Goal: Check status: Check status

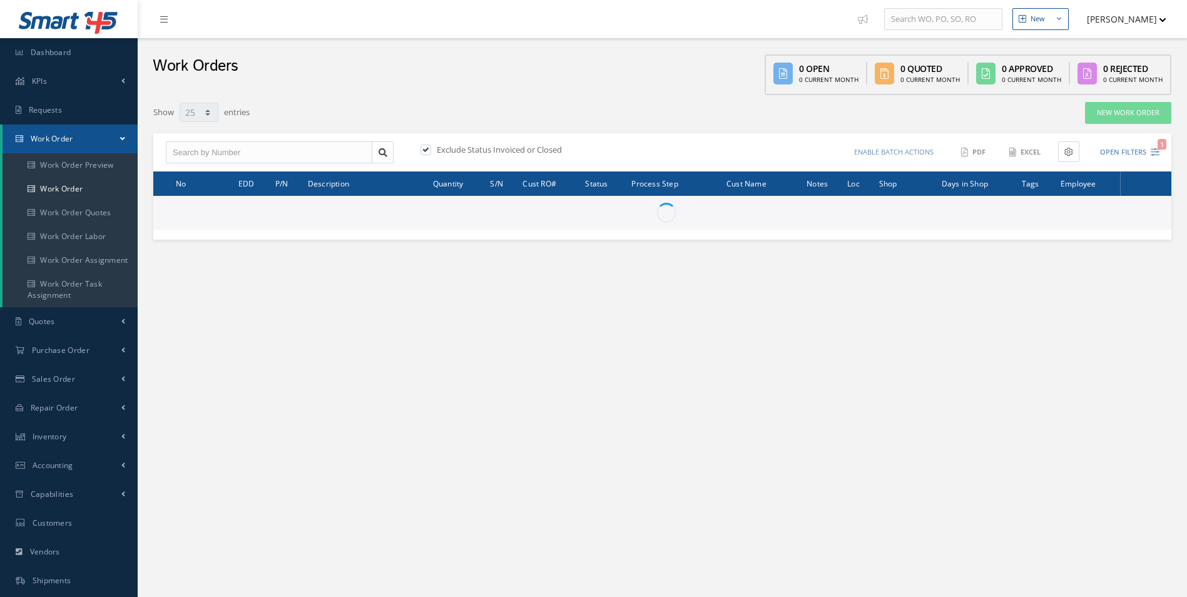
select select "25"
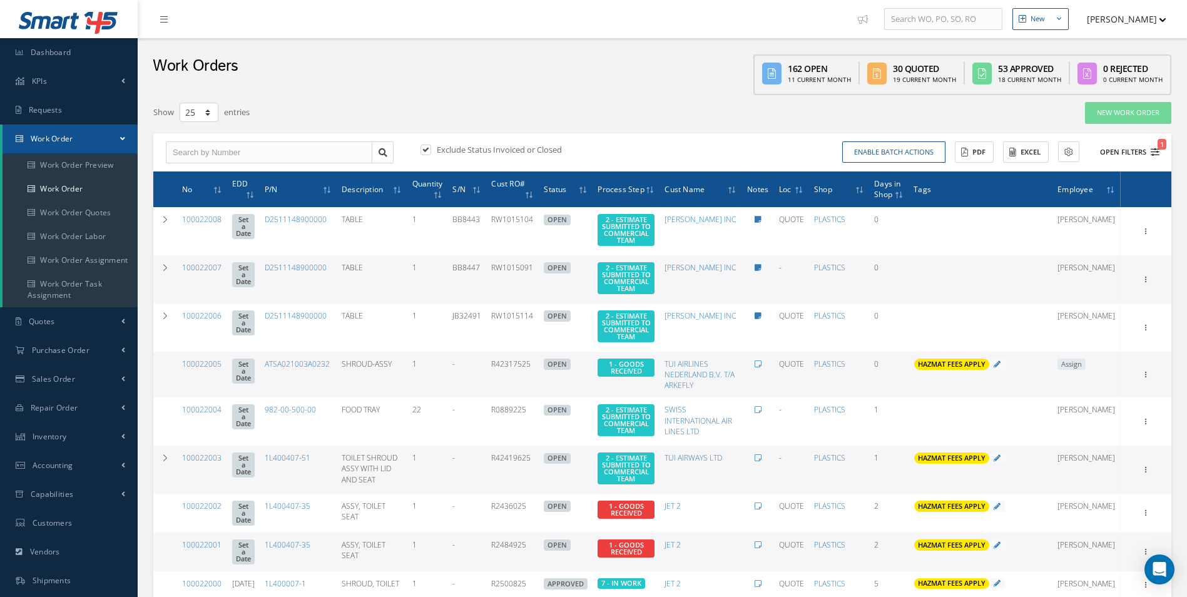
click at [1149, 152] on button "Open Filters 1" at bounding box center [1124, 152] width 71 height 21
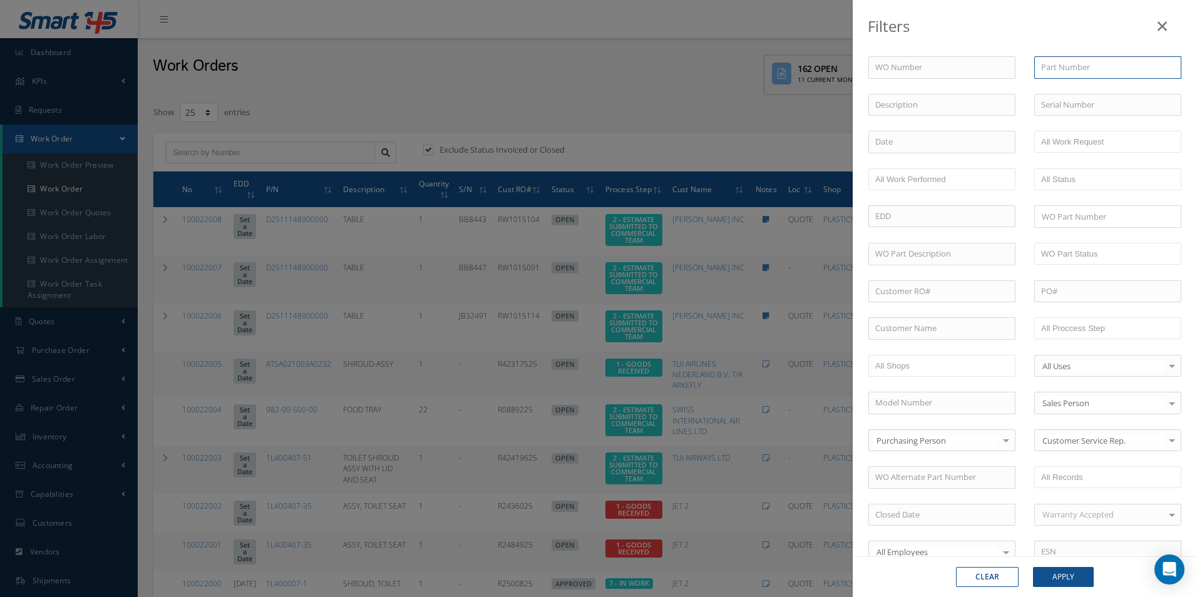
click at [1075, 75] on input "text" at bounding box center [1107, 67] width 147 height 23
paste input "D2549020605464"
type input "D2549020605464"
click at [1059, 582] on button "Apply" at bounding box center [1063, 577] width 61 height 20
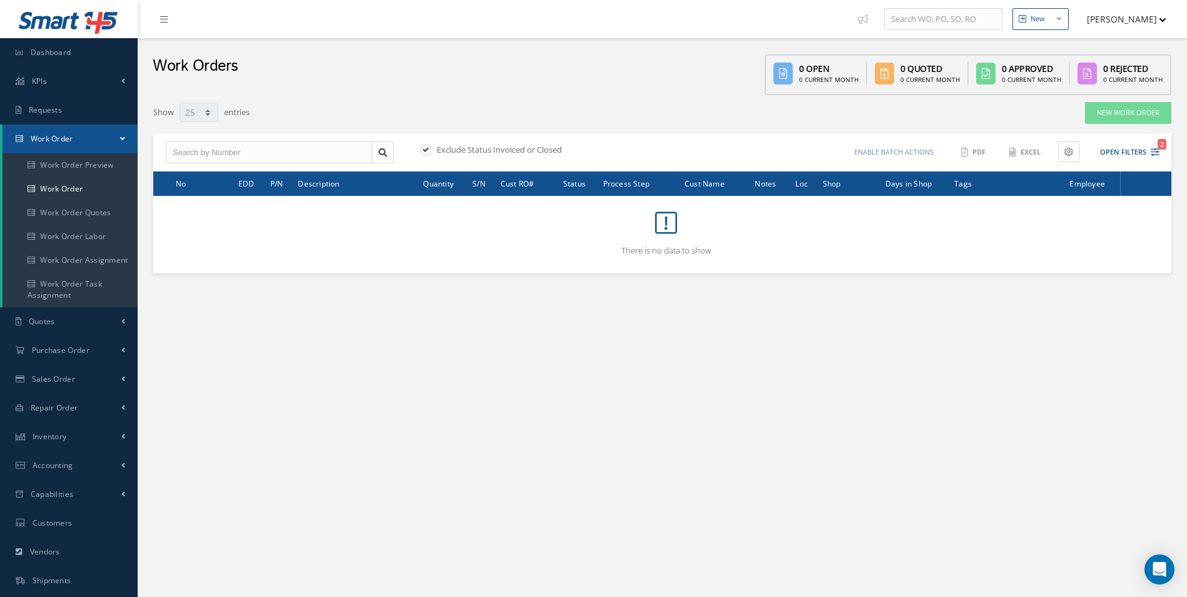
click at [438, 151] on label "Exclude Status Invoiced or Closed" at bounding box center [498, 149] width 128 height 11
click at [429, 151] on input "checkbox" at bounding box center [425, 150] width 8 height 8
checkbox input "false"
click at [85, 62] on link "Dashboard" at bounding box center [69, 52] width 138 height 29
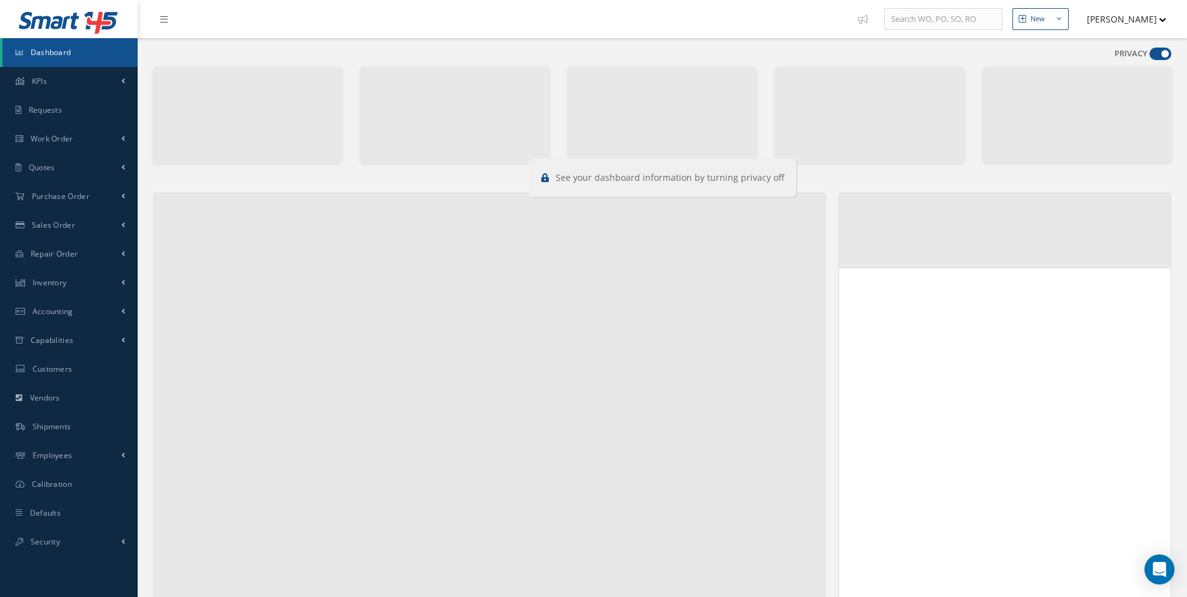
click at [1150, 54] on span at bounding box center [1161, 54] width 22 height 13
click at [1150, 56] on input "checkbox" at bounding box center [1150, 56] width 0 height 0
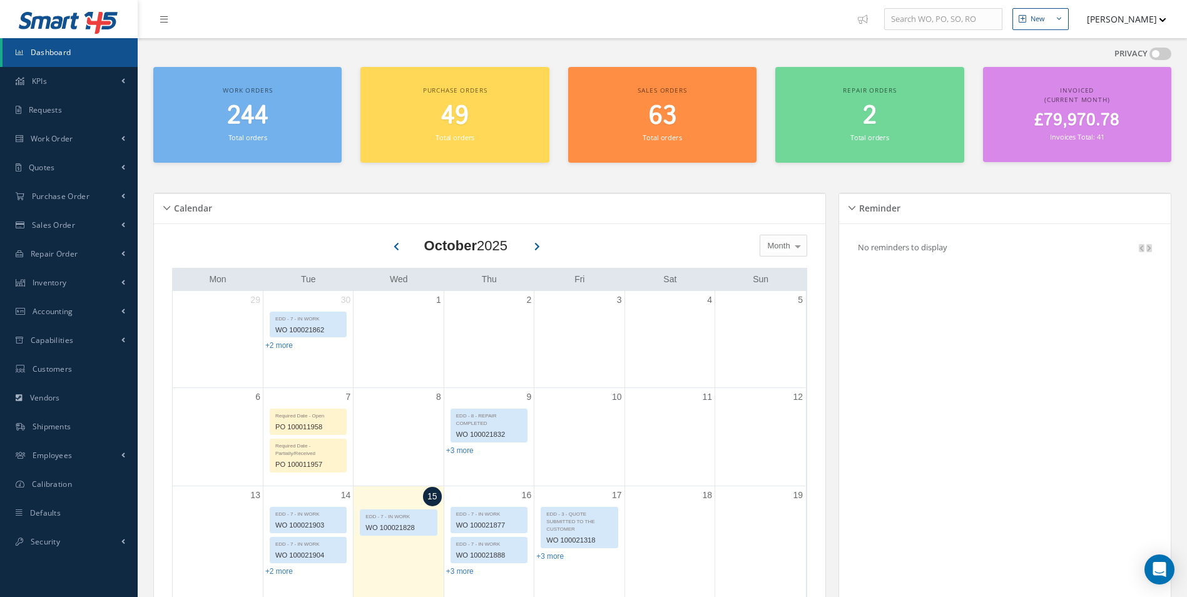
click at [1156, 52] on span at bounding box center [1161, 54] width 22 height 13
click at [1150, 56] on input "checkbox" at bounding box center [1150, 56] width 0 height 0
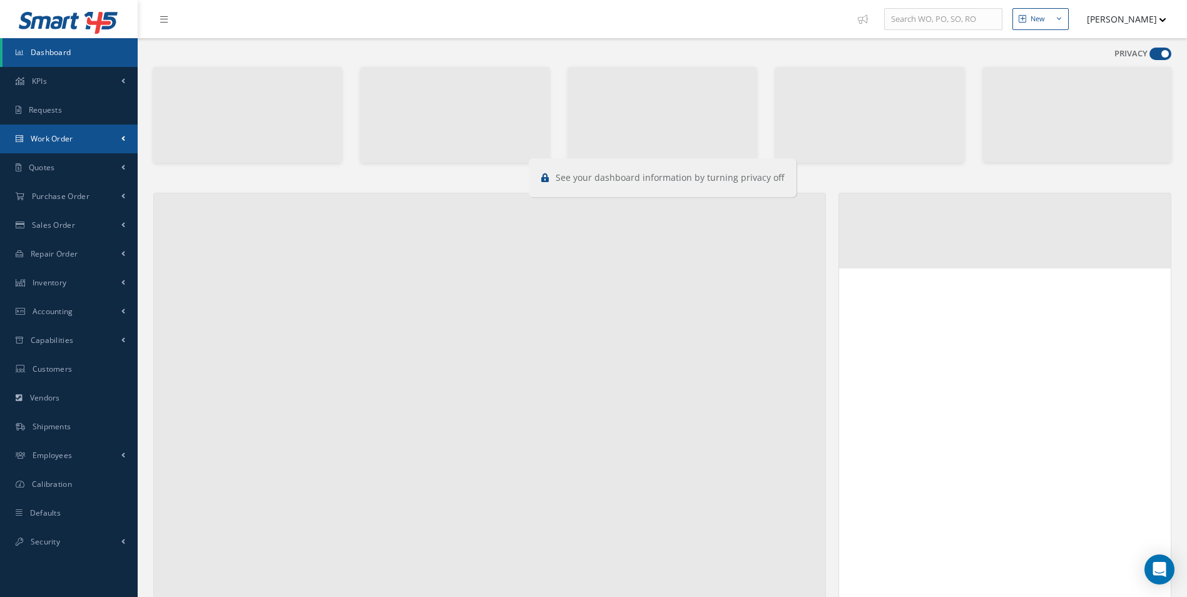
click at [113, 138] on link "Work Order" at bounding box center [69, 139] width 138 height 29
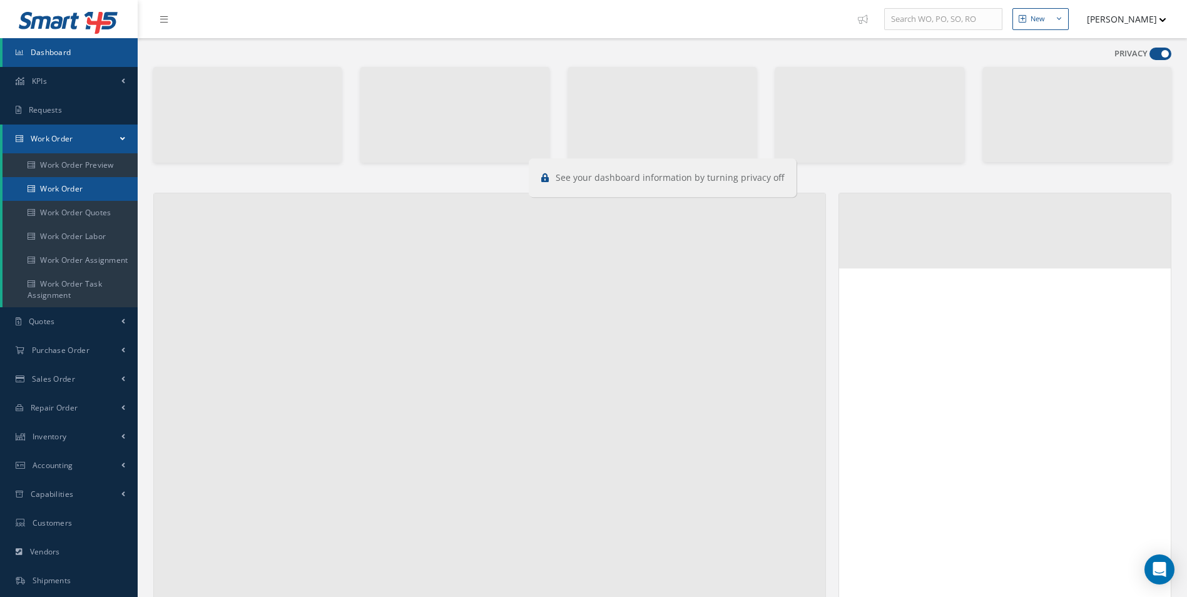
click at [75, 189] on link "Work Order" at bounding box center [70, 189] width 135 height 24
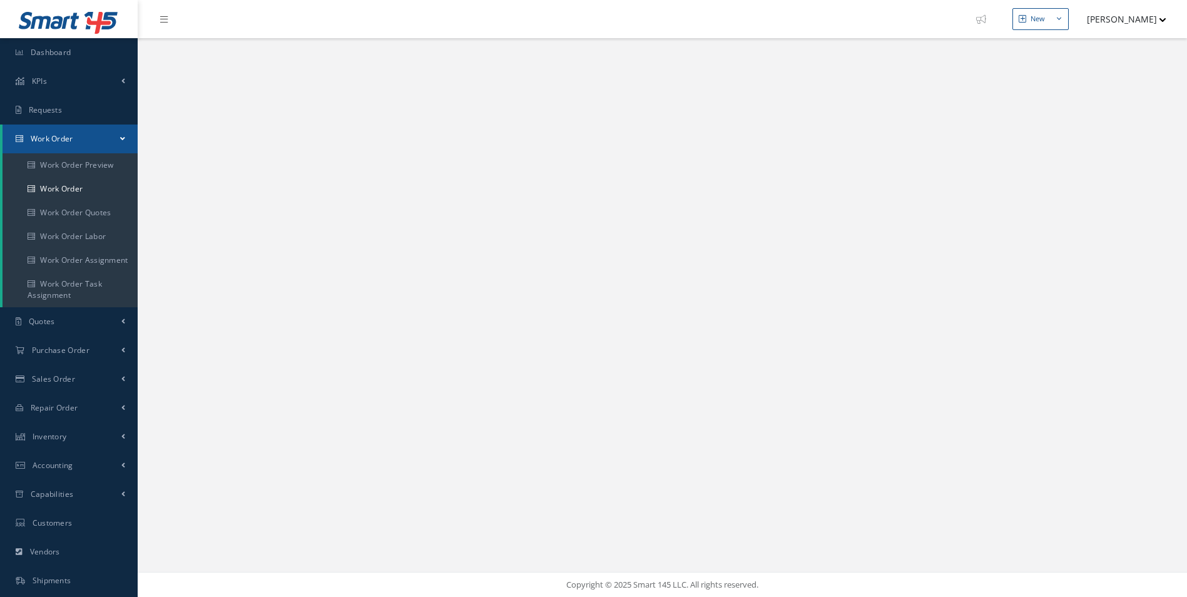
select select "25"
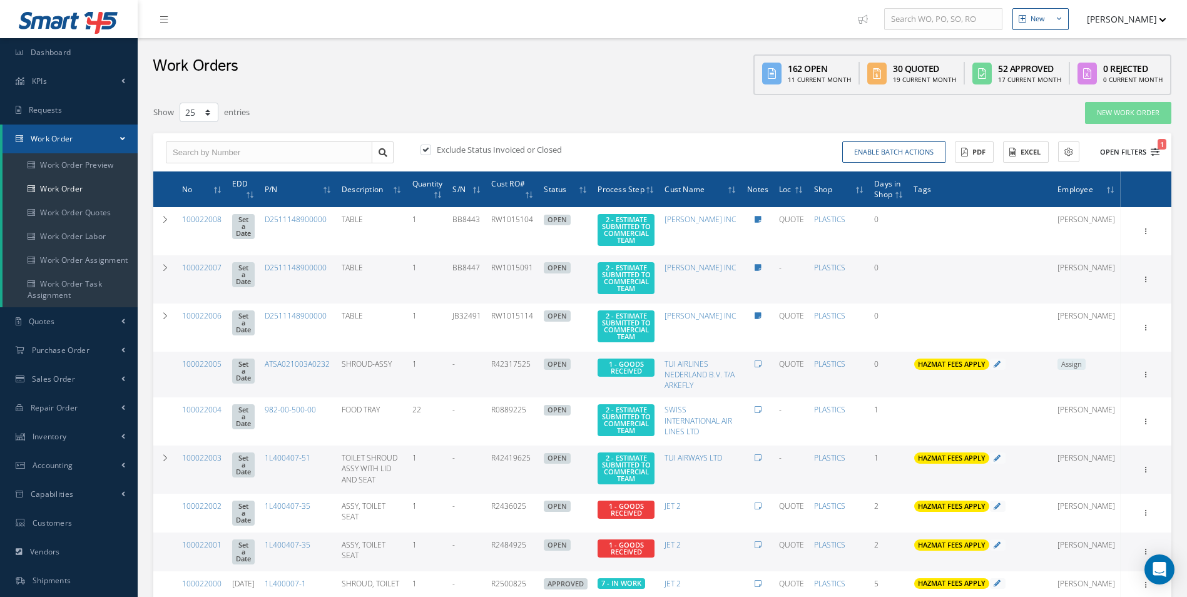
click at [1154, 155] on icon "1" at bounding box center [1155, 152] width 9 height 9
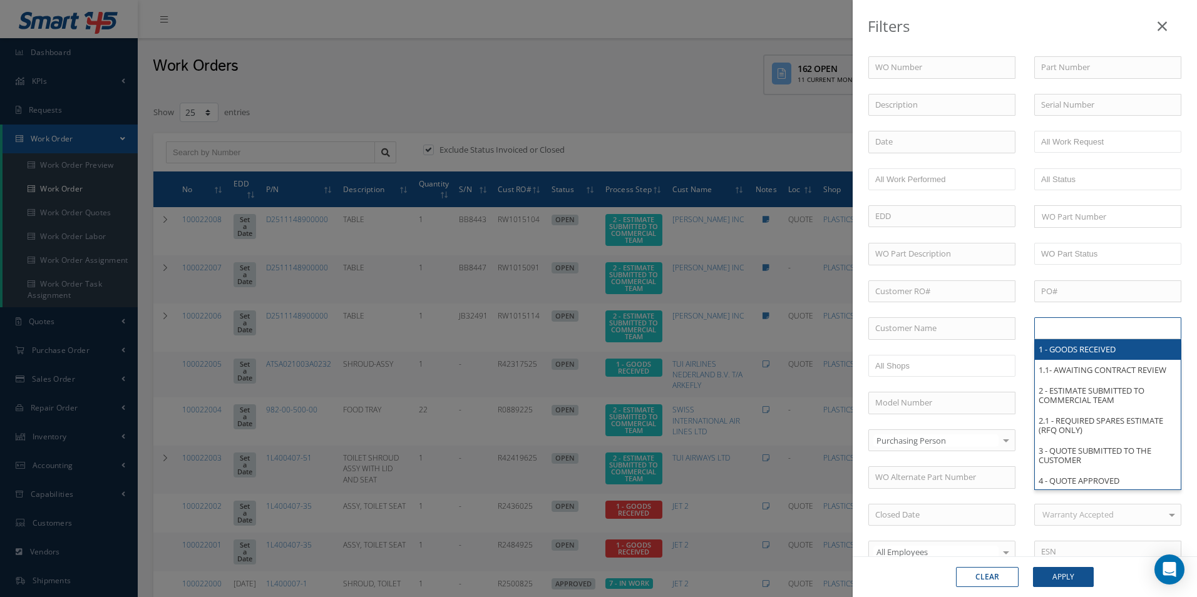
click at [1100, 327] on input "text" at bounding box center [1080, 328] width 79 height 16
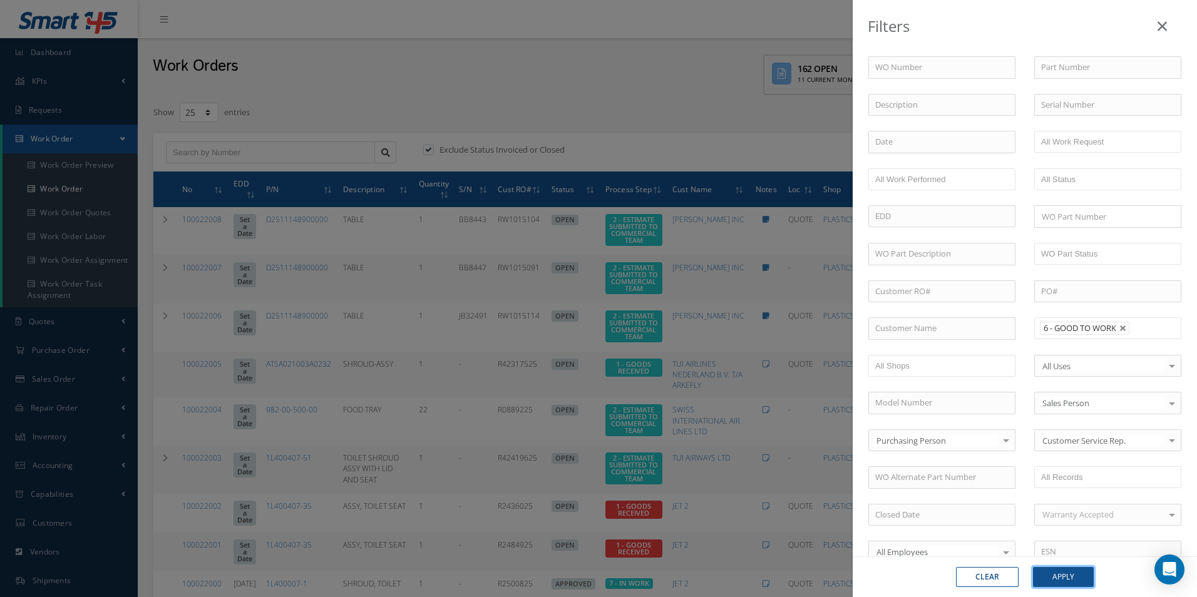
click at [1068, 579] on button "Apply" at bounding box center [1063, 577] width 61 height 20
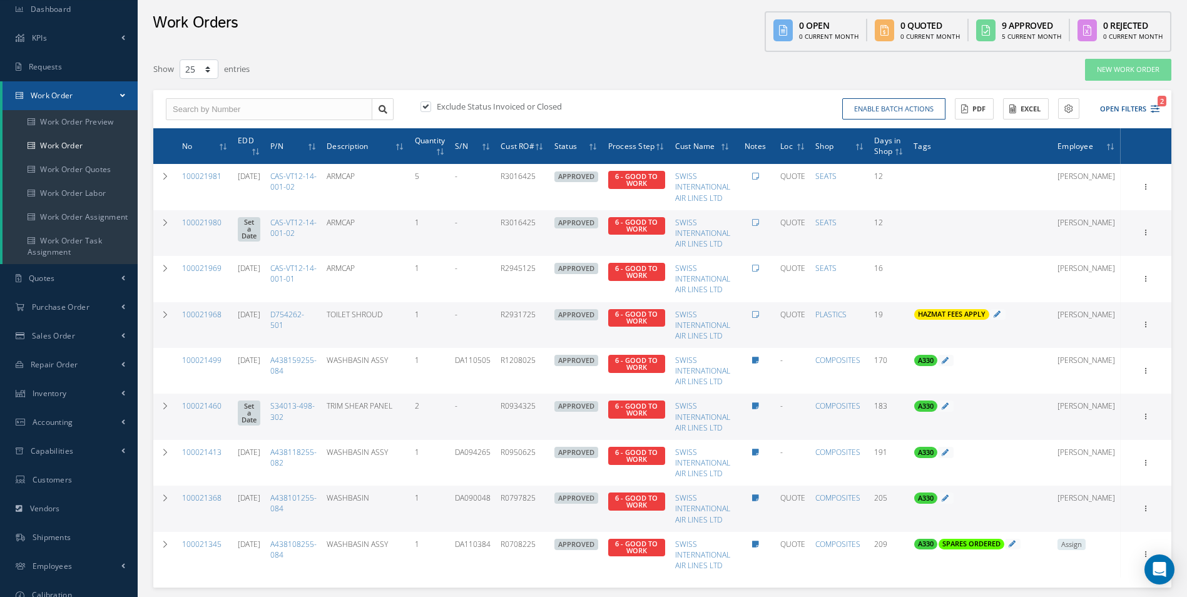
scroll to position [63, 0]
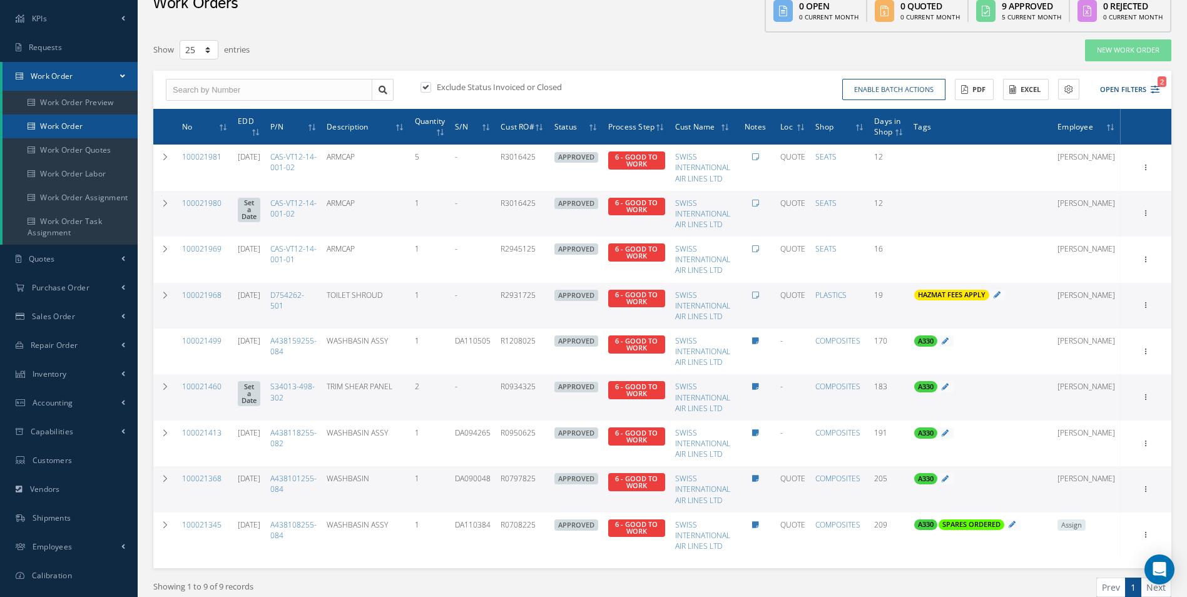
click at [61, 128] on link "Work Order" at bounding box center [70, 127] width 135 height 24
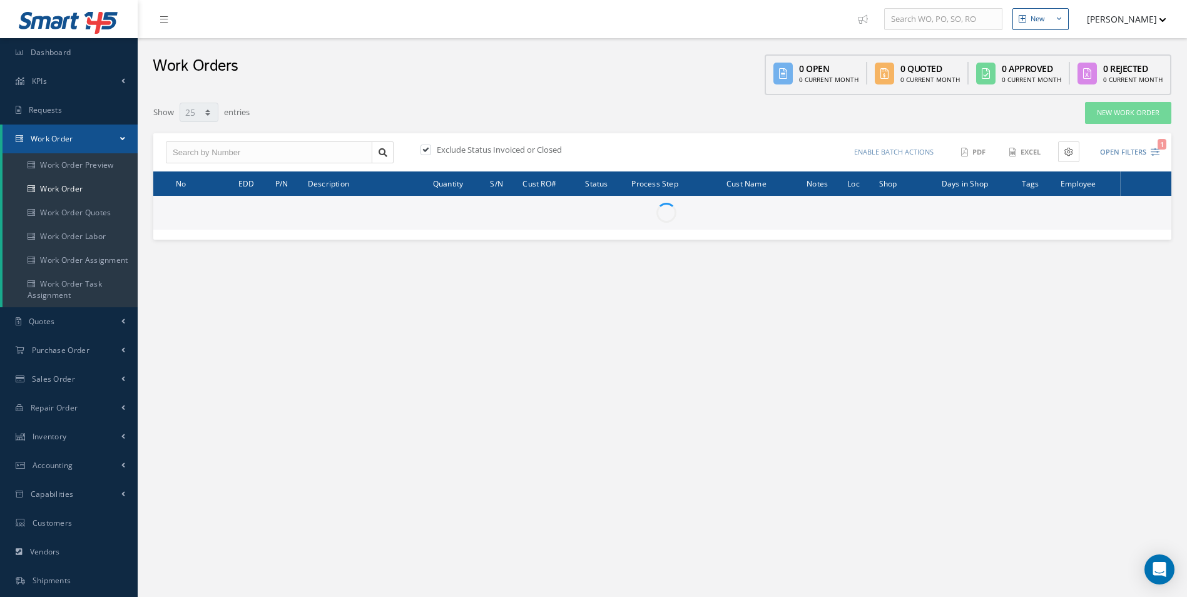
select select "25"
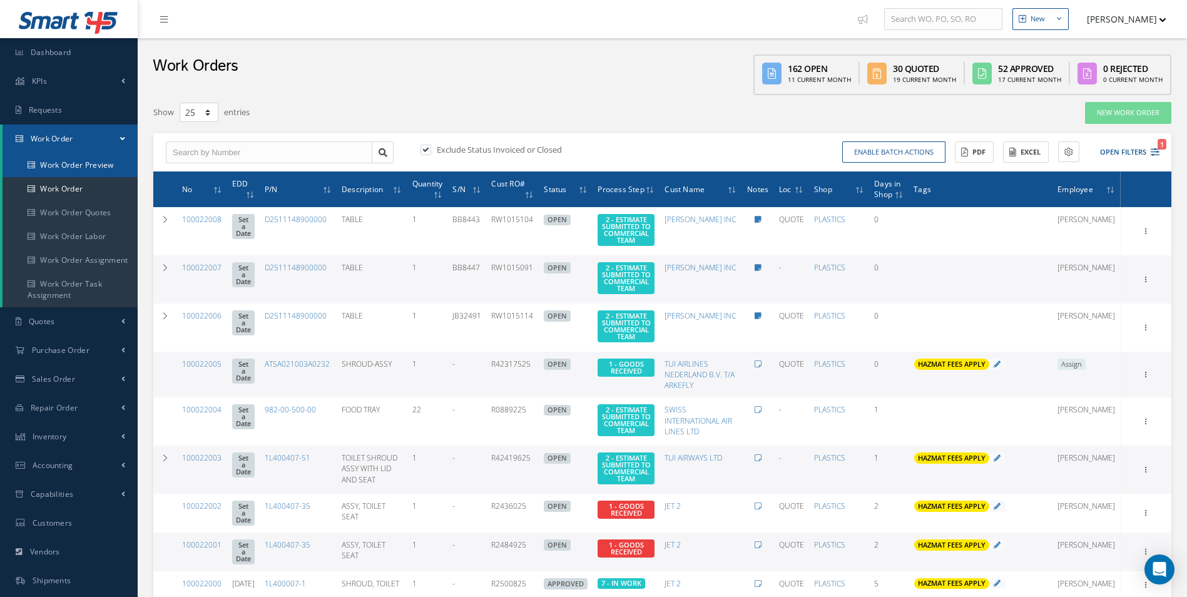
click at [63, 177] on link "Work Order Preview" at bounding box center [70, 165] width 135 height 24
click at [54, 188] on link "Work Order" at bounding box center [70, 189] width 135 height 24
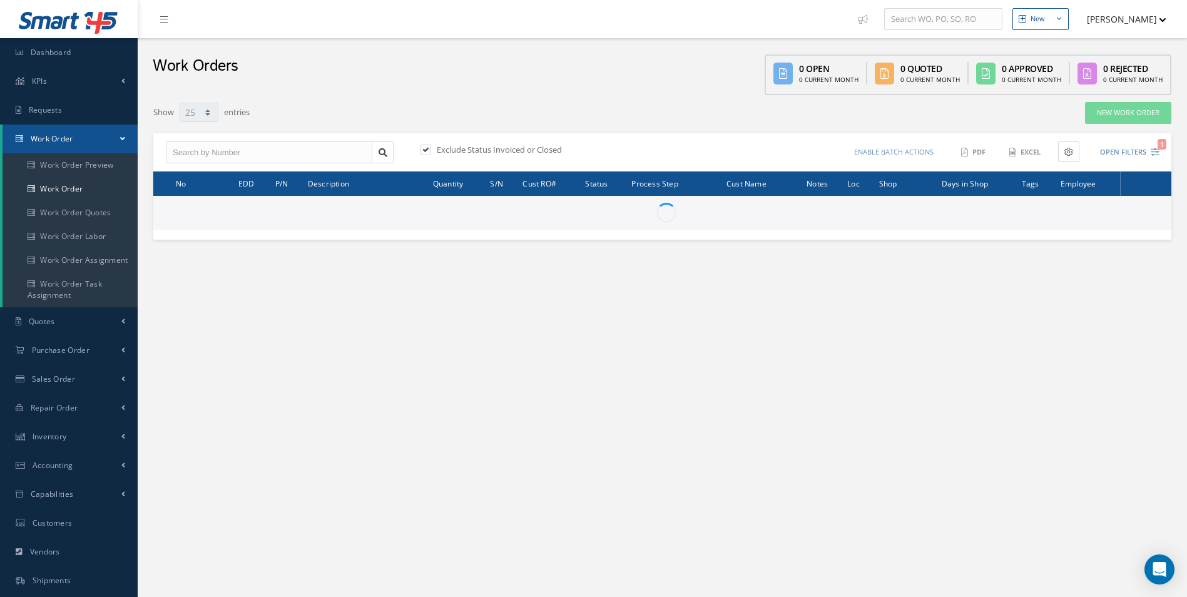
select select "25"
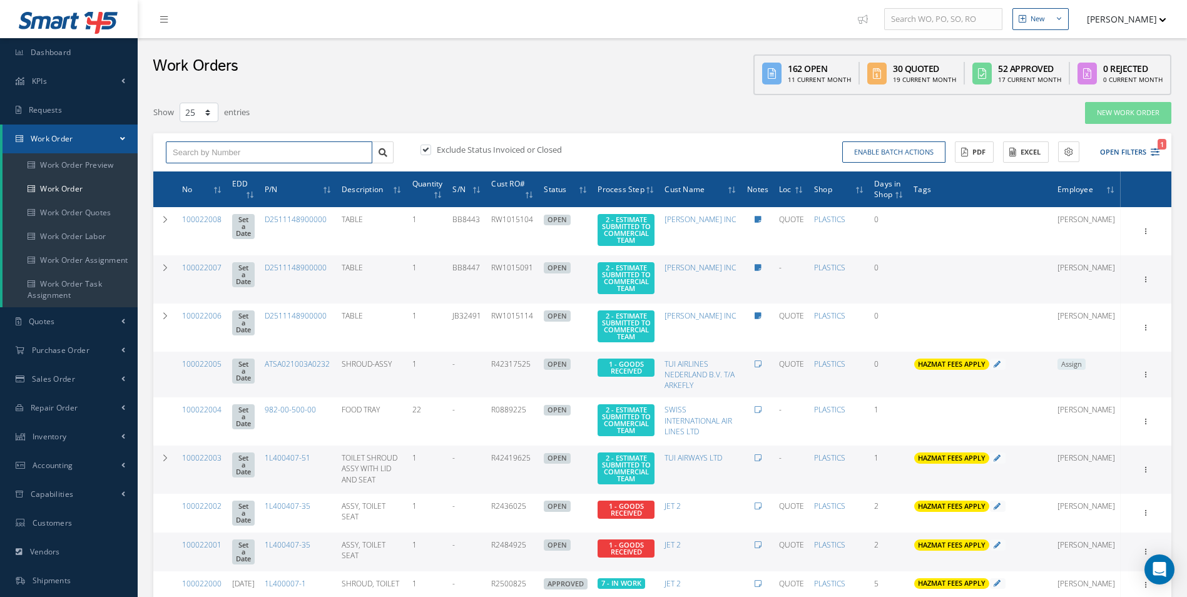
click at [197, 150] on input "text" at bounding box center [269, 152] width 207 height 23
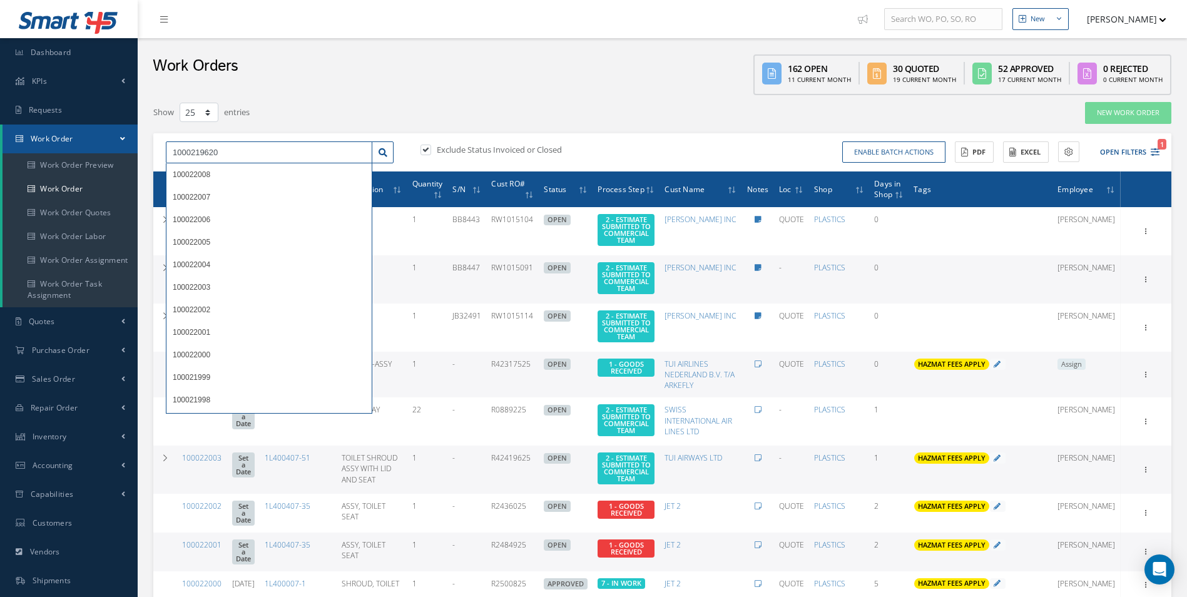
click at [253, 158] on input "1000219620" at bounding box center [269, 152] width 207 height 23
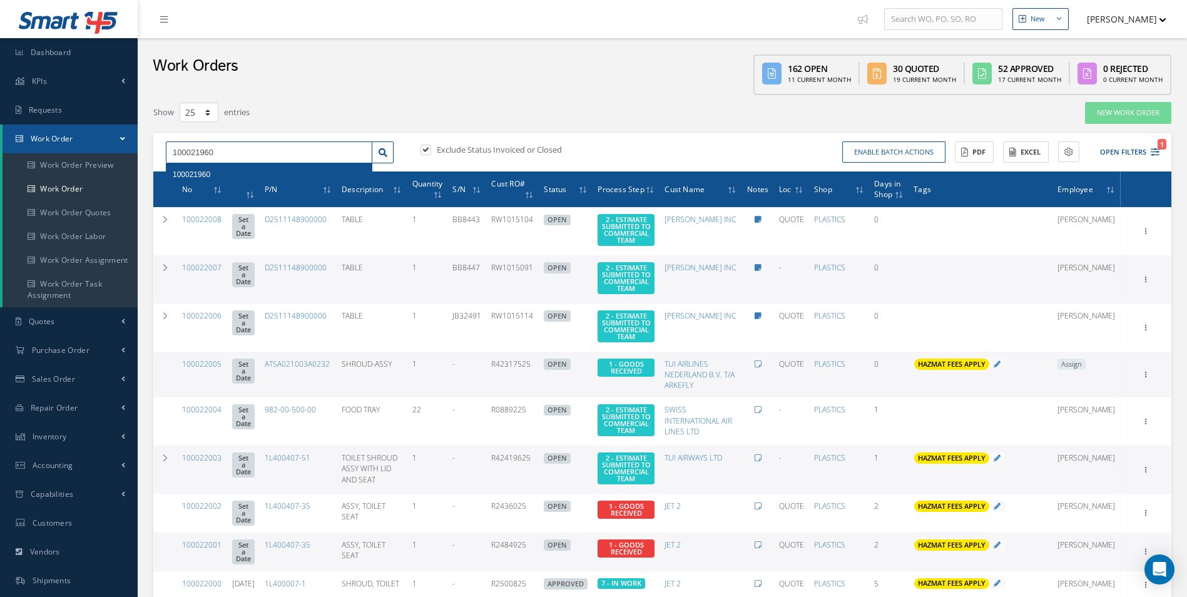
type input "100021960"
click at [199, 173] on span "100021960" at bounding box center [192, 174] width 38 height 9
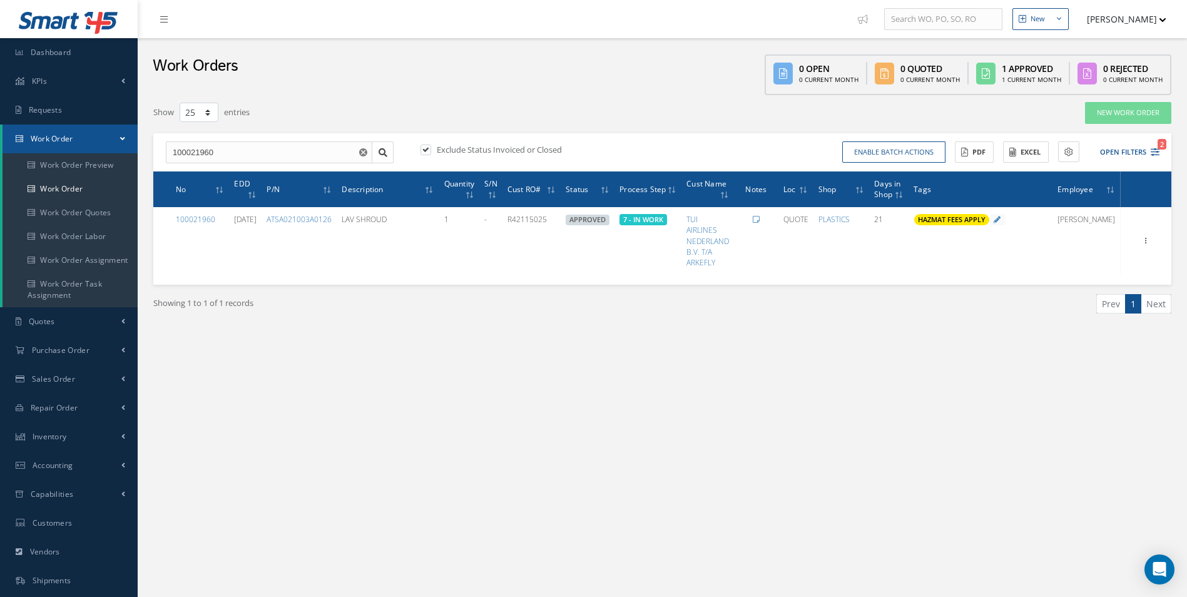
click at [859, 423] on div "New New Work Order New Purchase Order New Customer Quote New Sales Order New Re…" at bounding box center [663, 355] width 1050 height 710
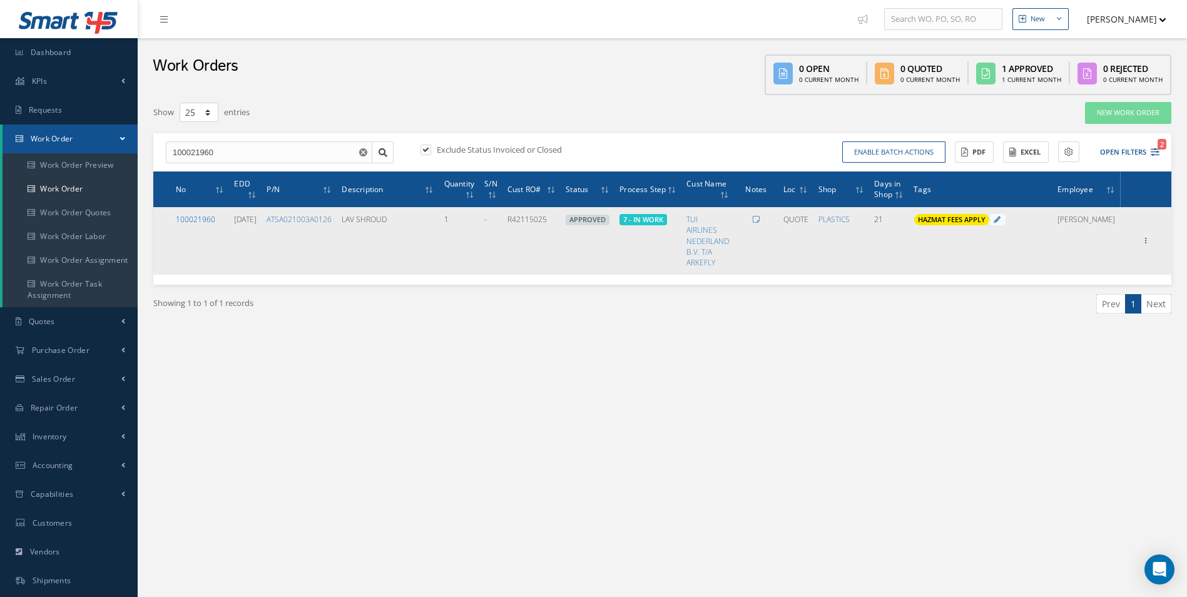
click at [195, 217] on link "100021960" at bounding box center [195, 219] width 39 height 11
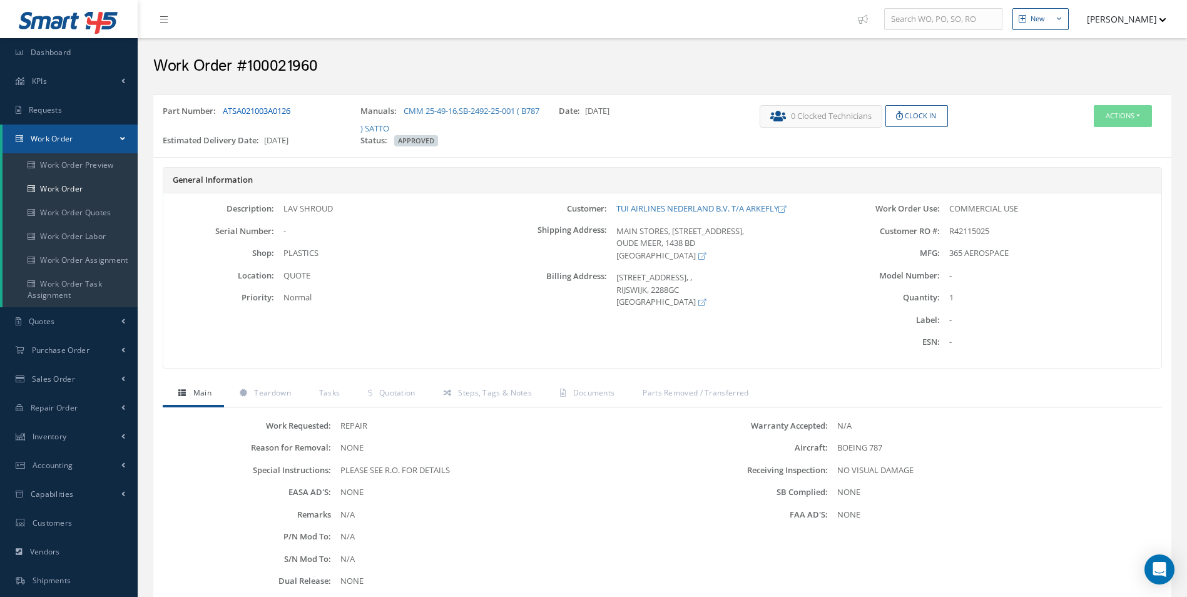
drag, startPoint x: 309, startPoint y: 113, endPoint x: 225, endPoint y: 112, distance: 83.3
click at [225, 112] on div "Part Number: ATSA021003A0126" at bounding box center [252, 119] width 198 height 29
copy link "ATSA021003A0126"
click at [282, 394] on span "Teardown" at bounding box center [272, 392] width 36 height 11
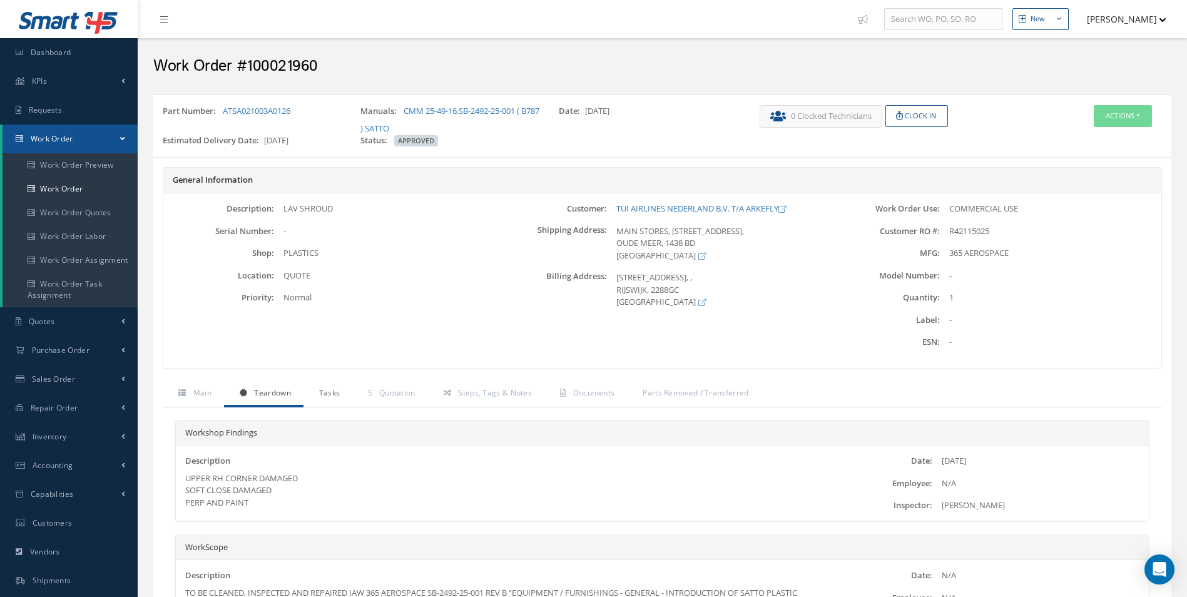
click at [334, 389] on span "Tasks" at bounding box center [329, 392] width 21 height 11
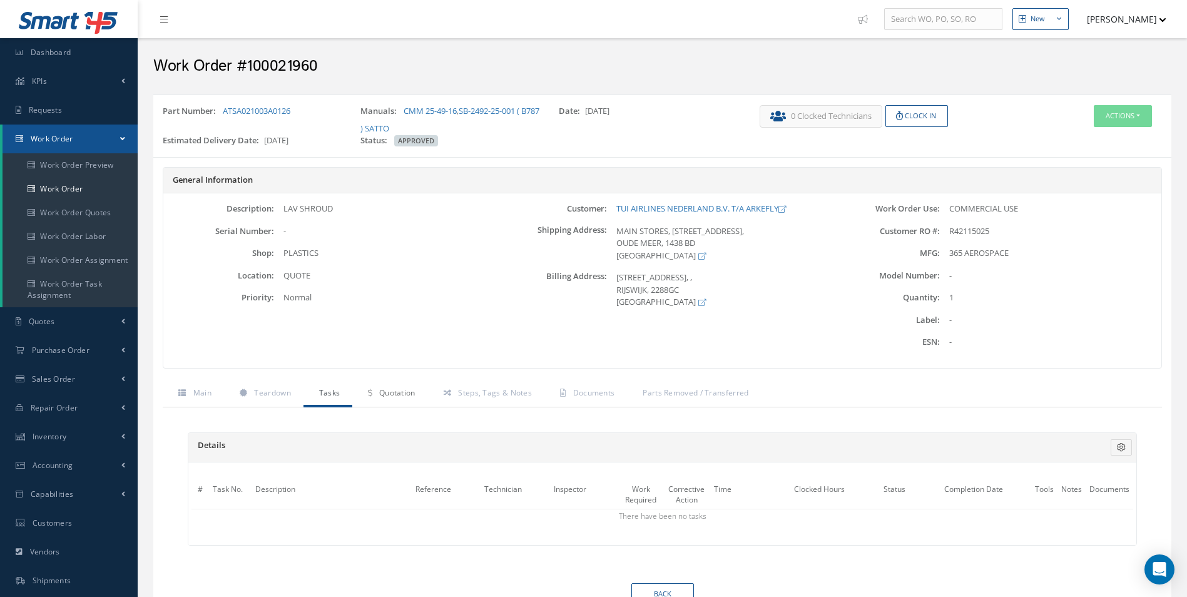
click at [396, 391] on span "Quotation" at bounding box center [397, 392] width 36 height 11
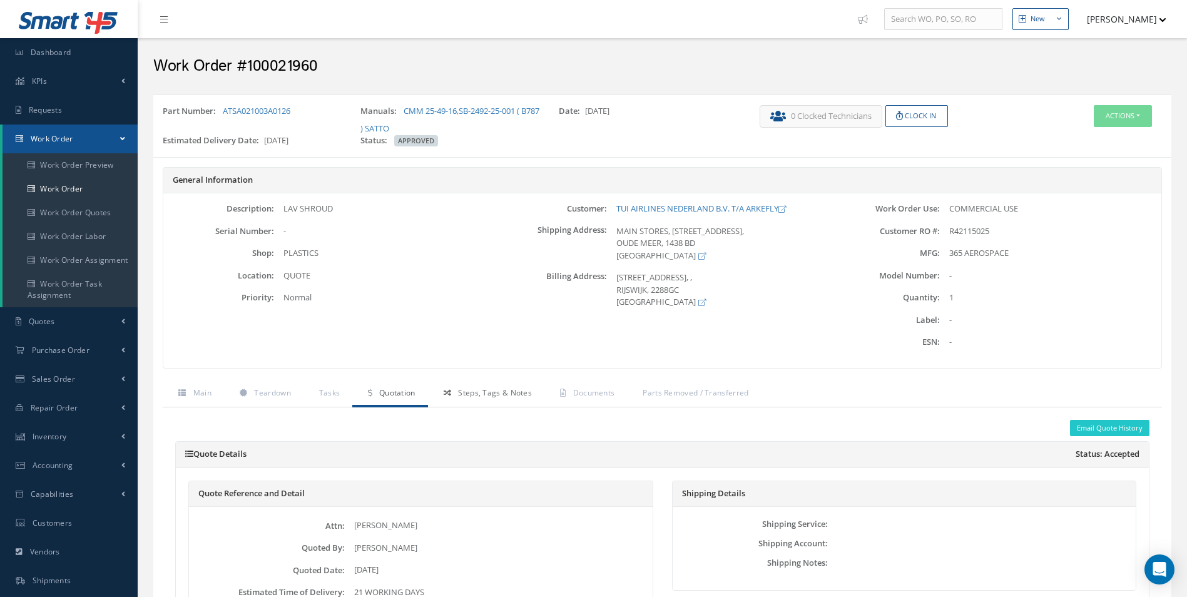
click at [499, 394] on span "Steps, Tags & Notes" at bounding box center [495, 392] width 74 height 11
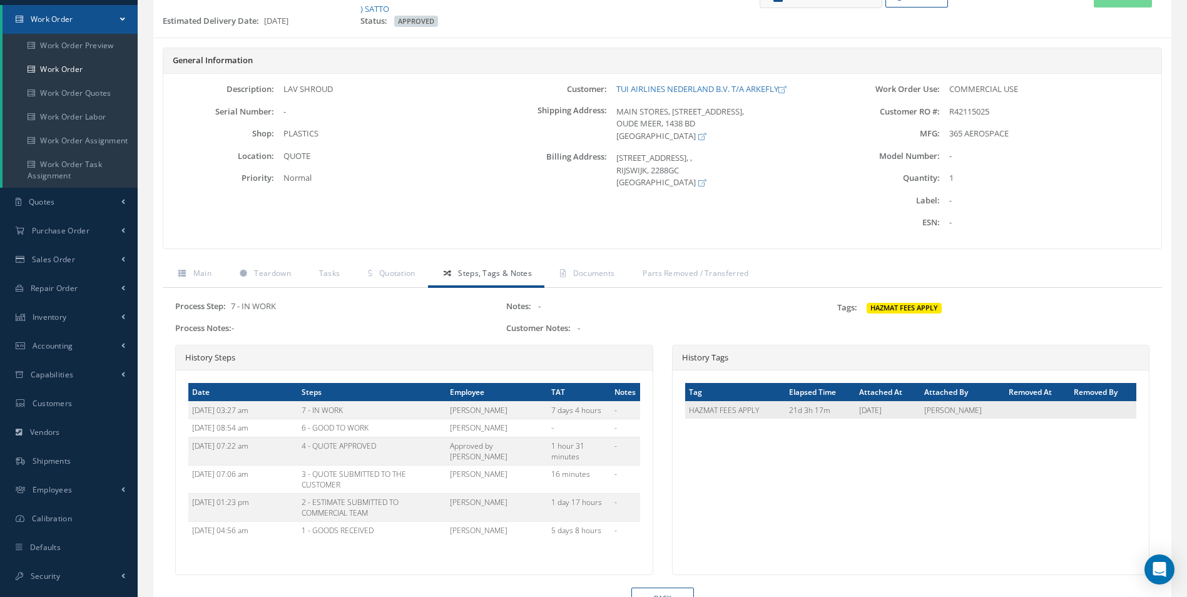
scroll to position [125, 0]
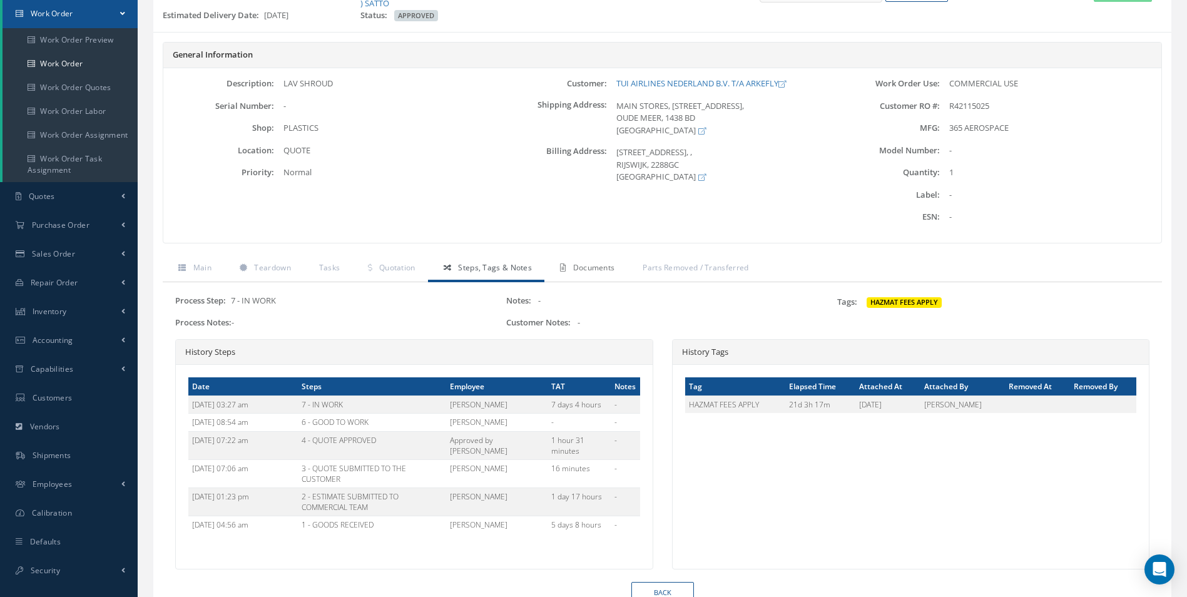
click at [585, 270] on span "Documents" at bounding box center [594, 267] width 42 height 11
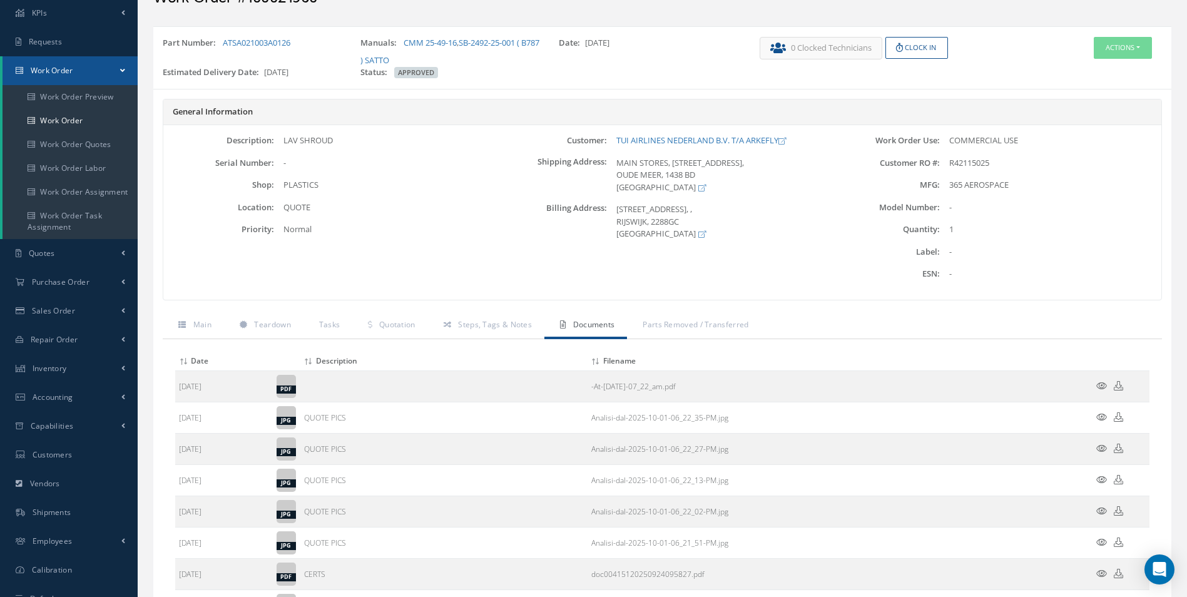
scroll to position [0, 0]
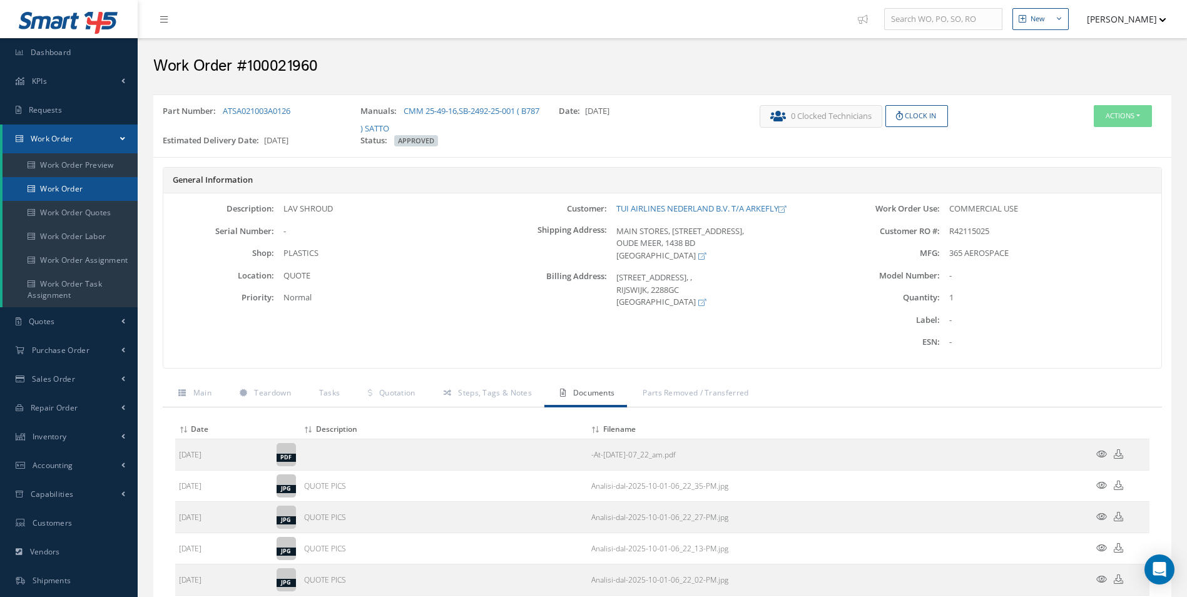
click at [52, 187] on link "Work Order" at bounding box center [70, 189] width 135 height 24
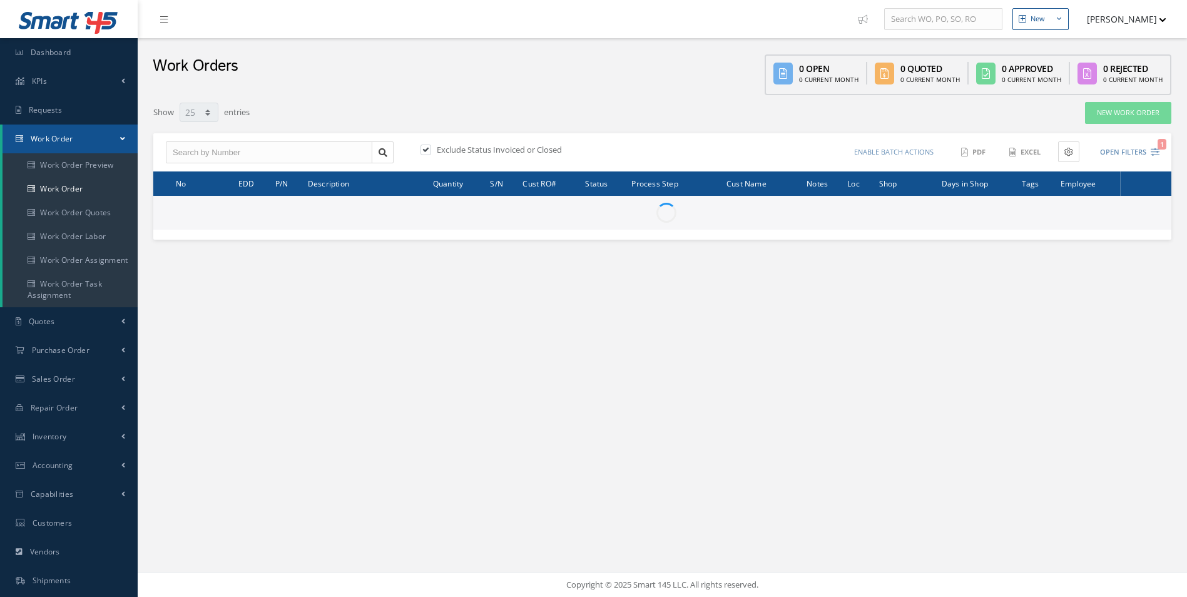
select select "25"
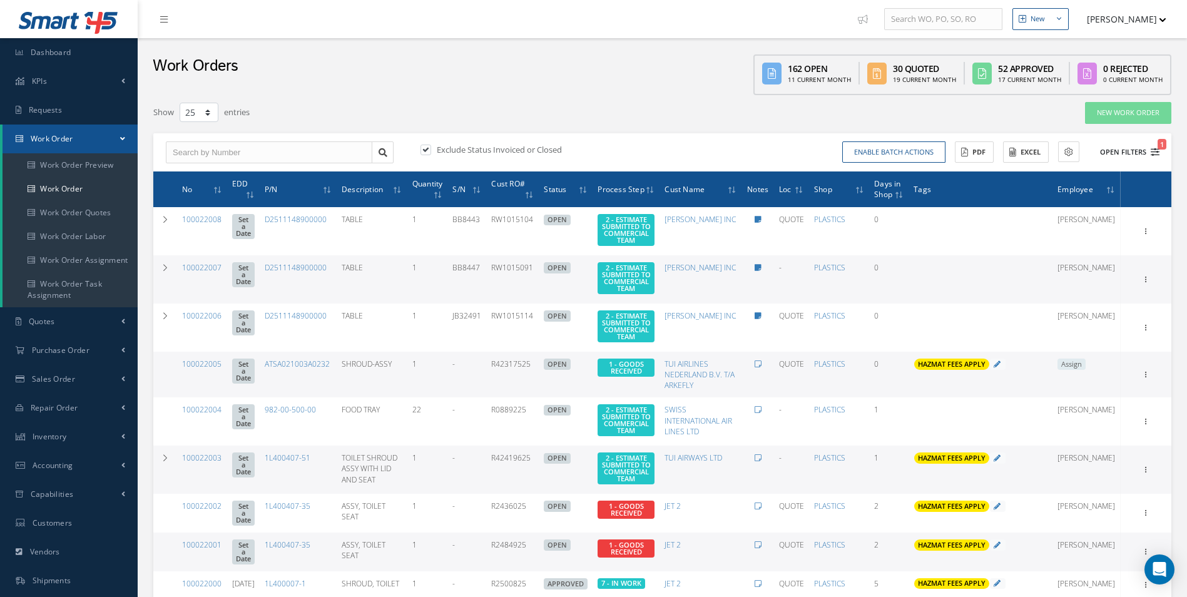
click at [1154, 153] on icon "1" at bounding box center [1155, 152] width 9 height 9
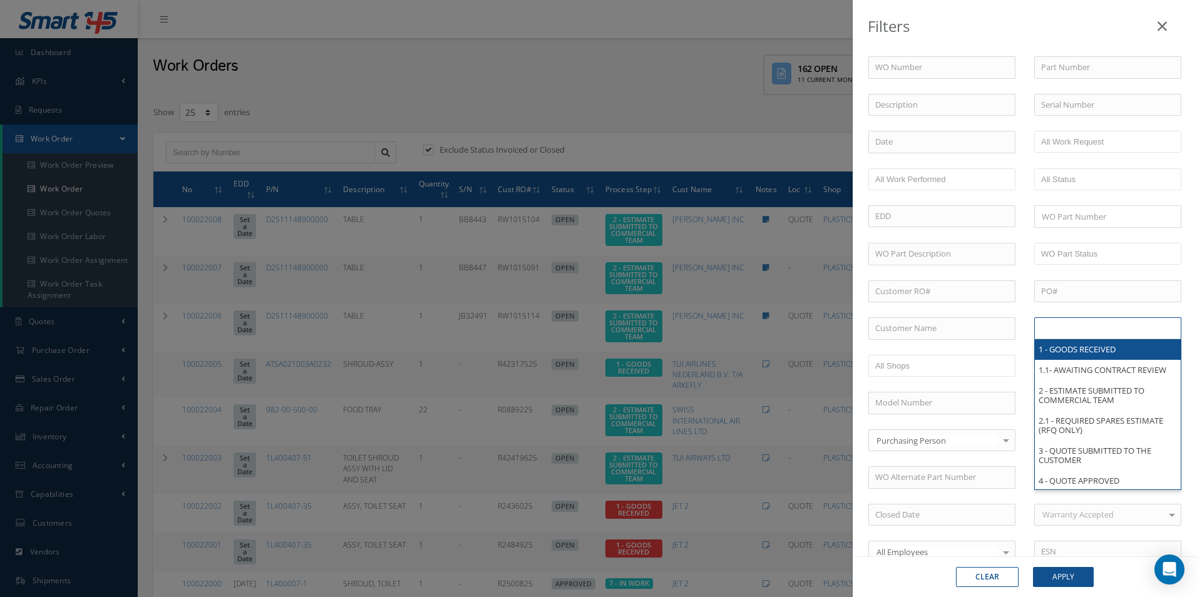
click at [1072, 336] on input "text" at bounding box center [1080, 328] width 79 height 16
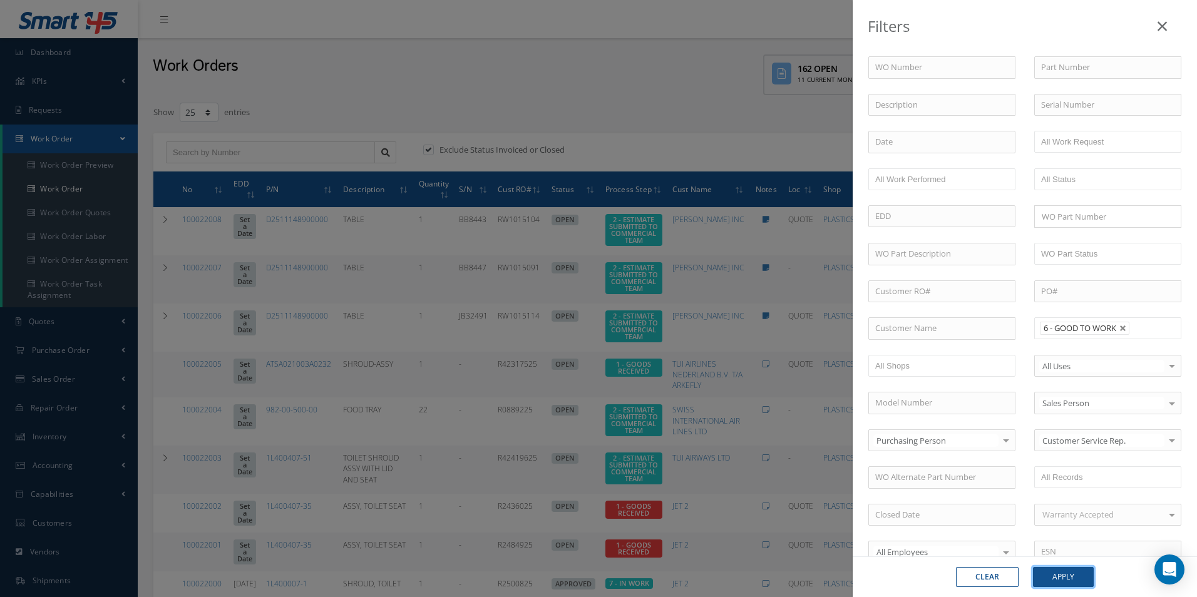
click at [1072, 579] on button "Apply" at bounding box center [1063, 577] width 61 height 20
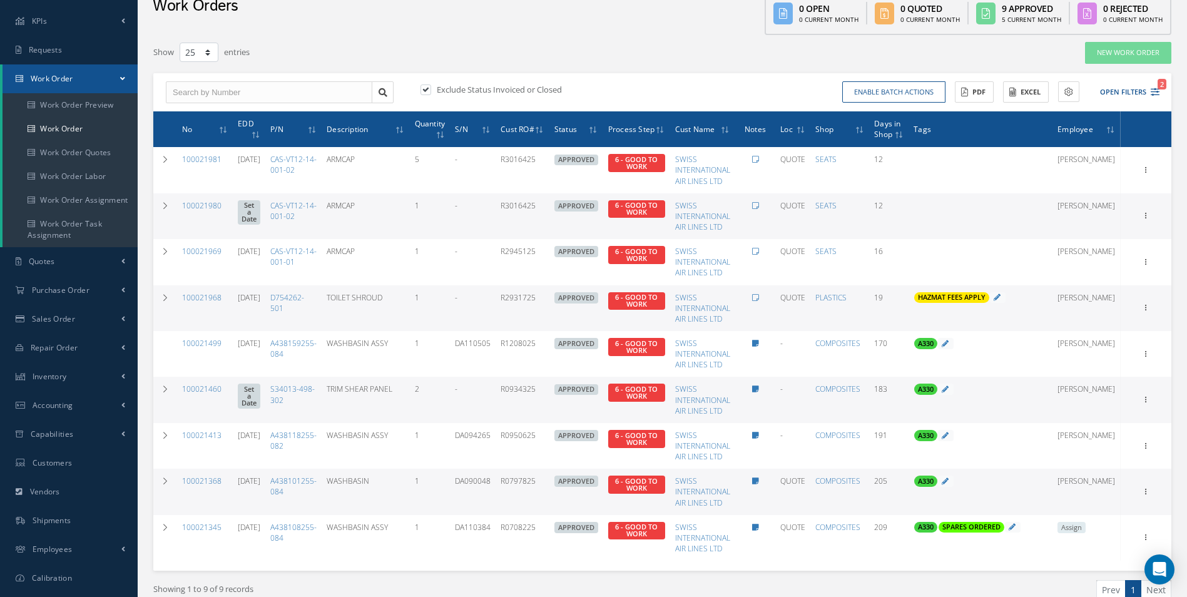
scroll to position [120, 0]
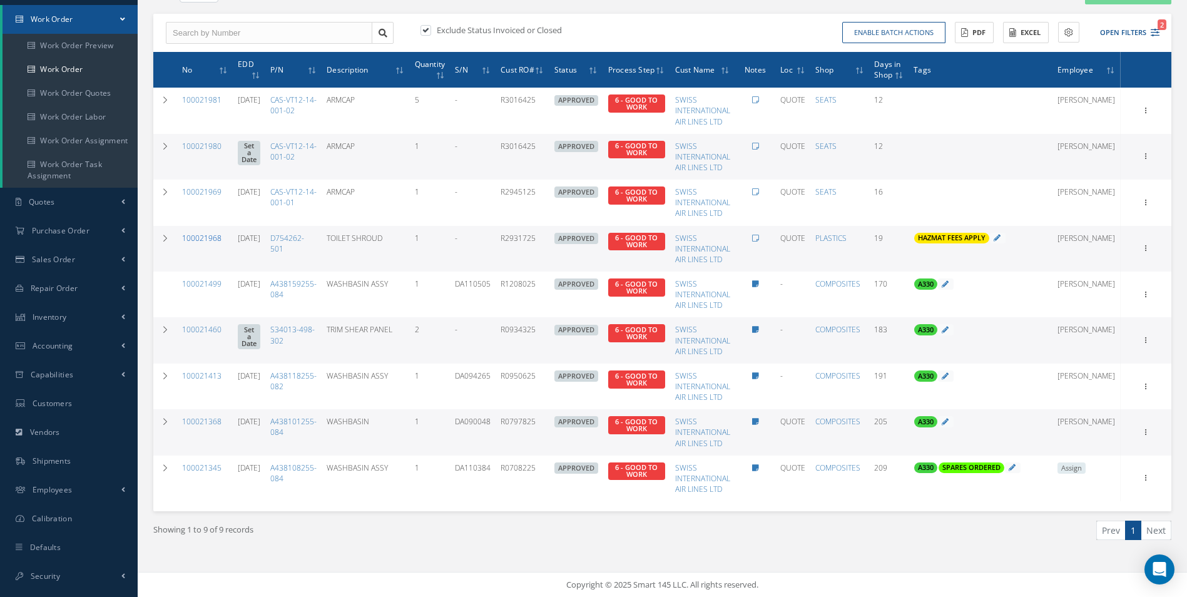
click at [203, 236] on link "100021968" at bounding box center [201, 238] width 39 height 11
